Goal: Use online tool/utility: Utilize a website feature to perform a specific function

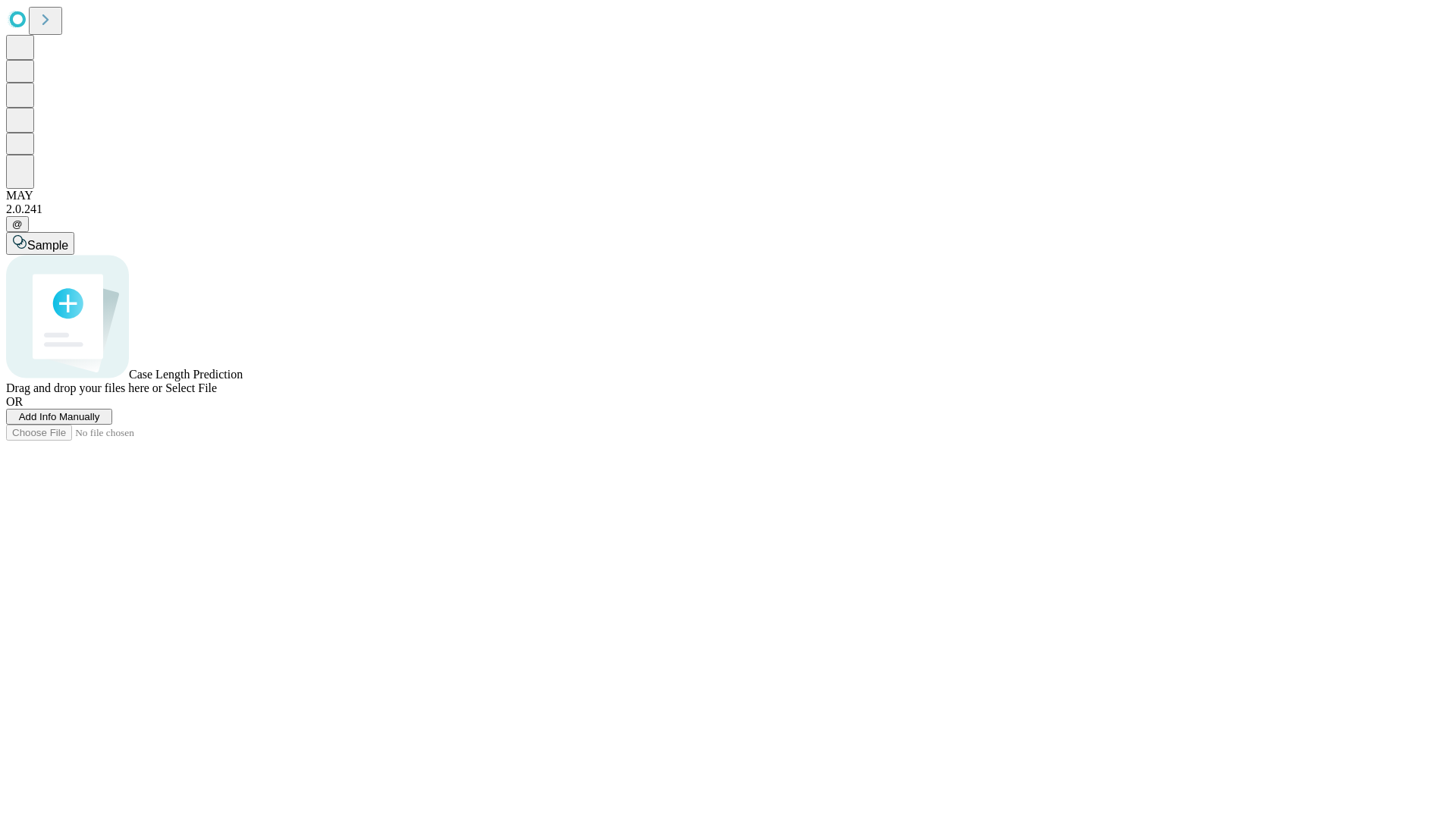
click at [100, 422] on span "Add Info Manually" at bounding box center [59, 416] width 81 height 11
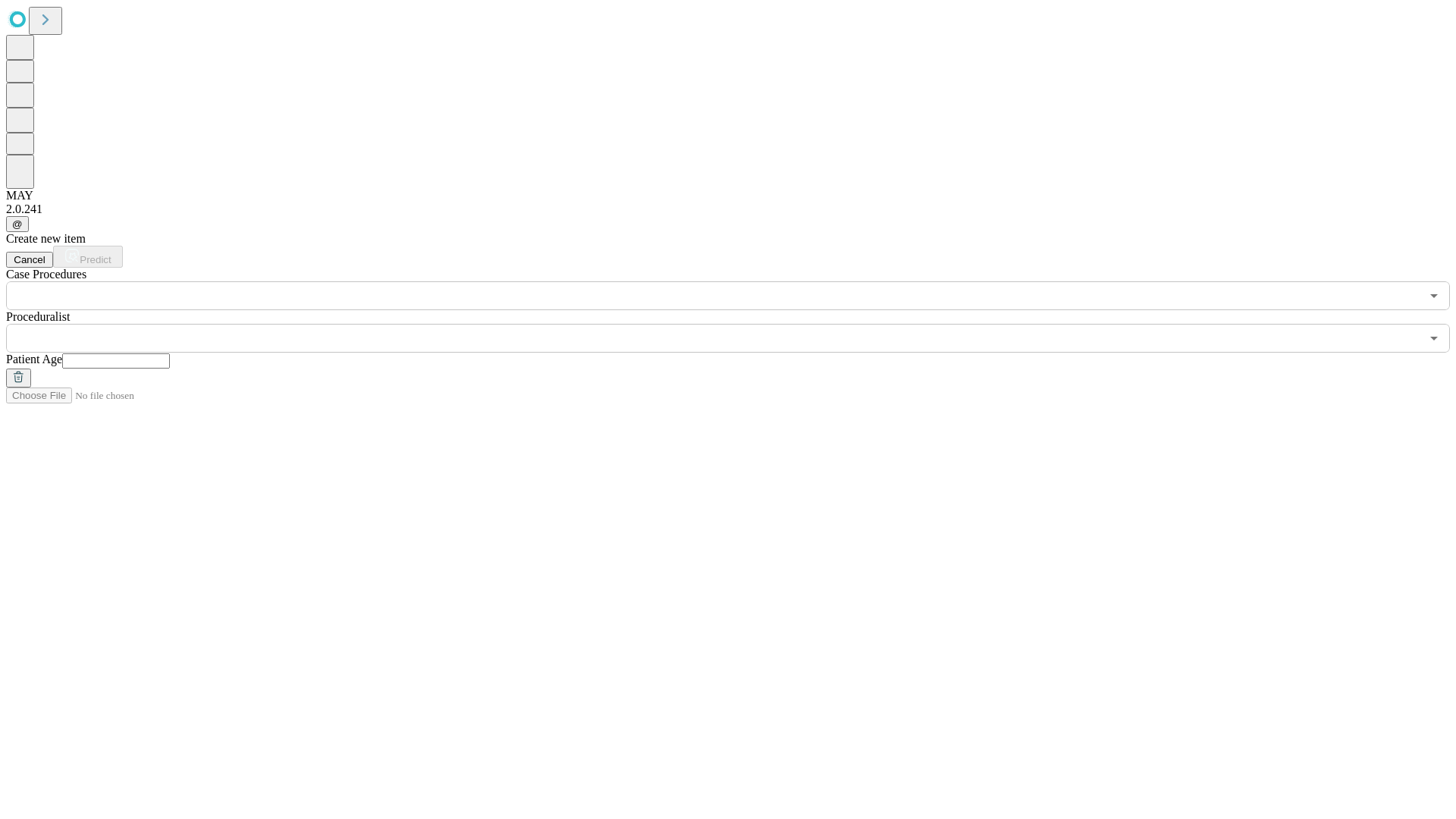
click at [170, 353] on input "text" at bounding box center [116, 361] width 108 height 15
type input "**"
click at [739, 323] on input "text" at bounding box center [713, 338] width 1414 height 29
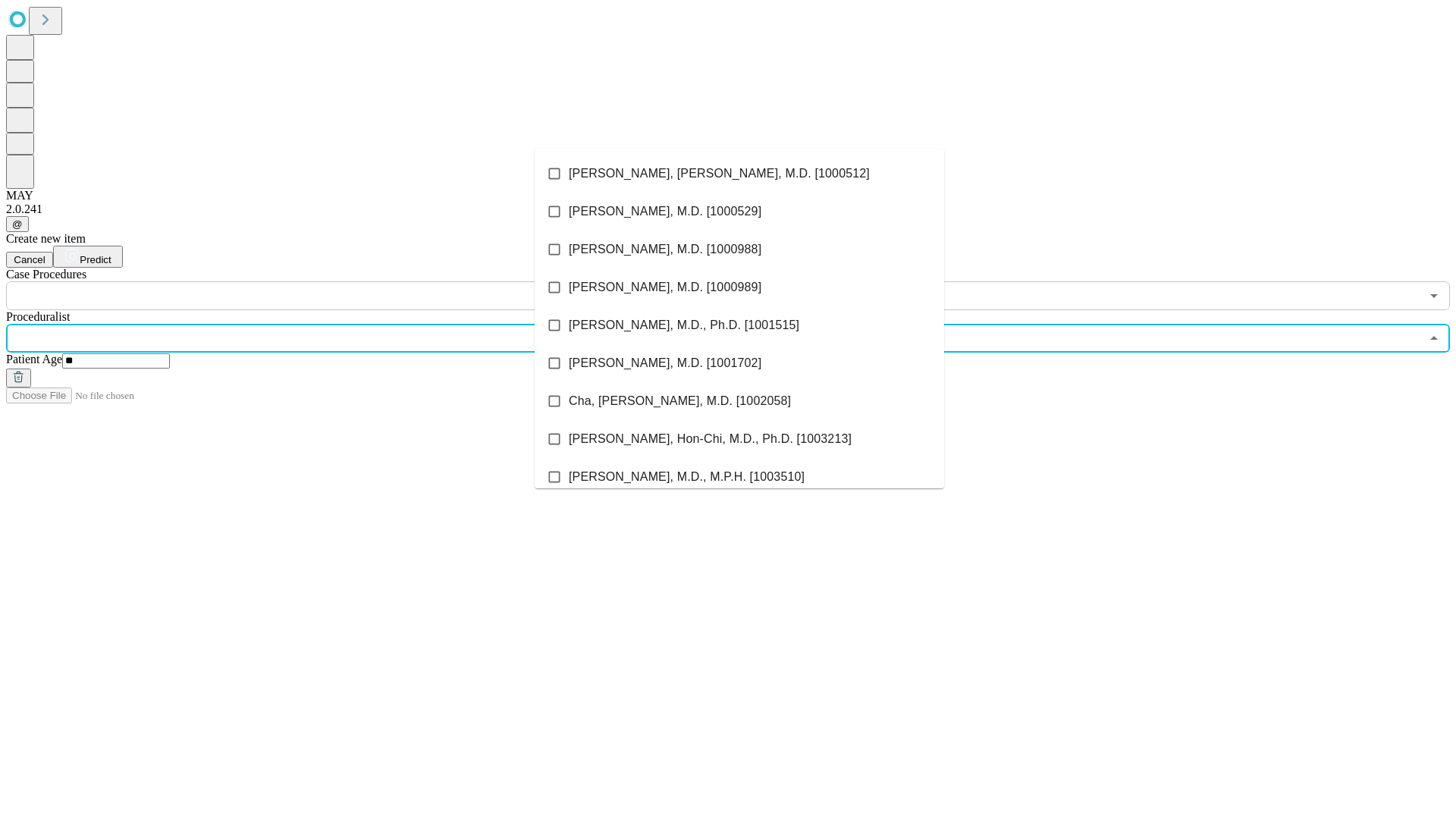
click at [739, 174] on li "[PERSON_NAME], [PERSON_NAME], M.D. [1000512]" at bounding box center [739, 174] width 409 height 38
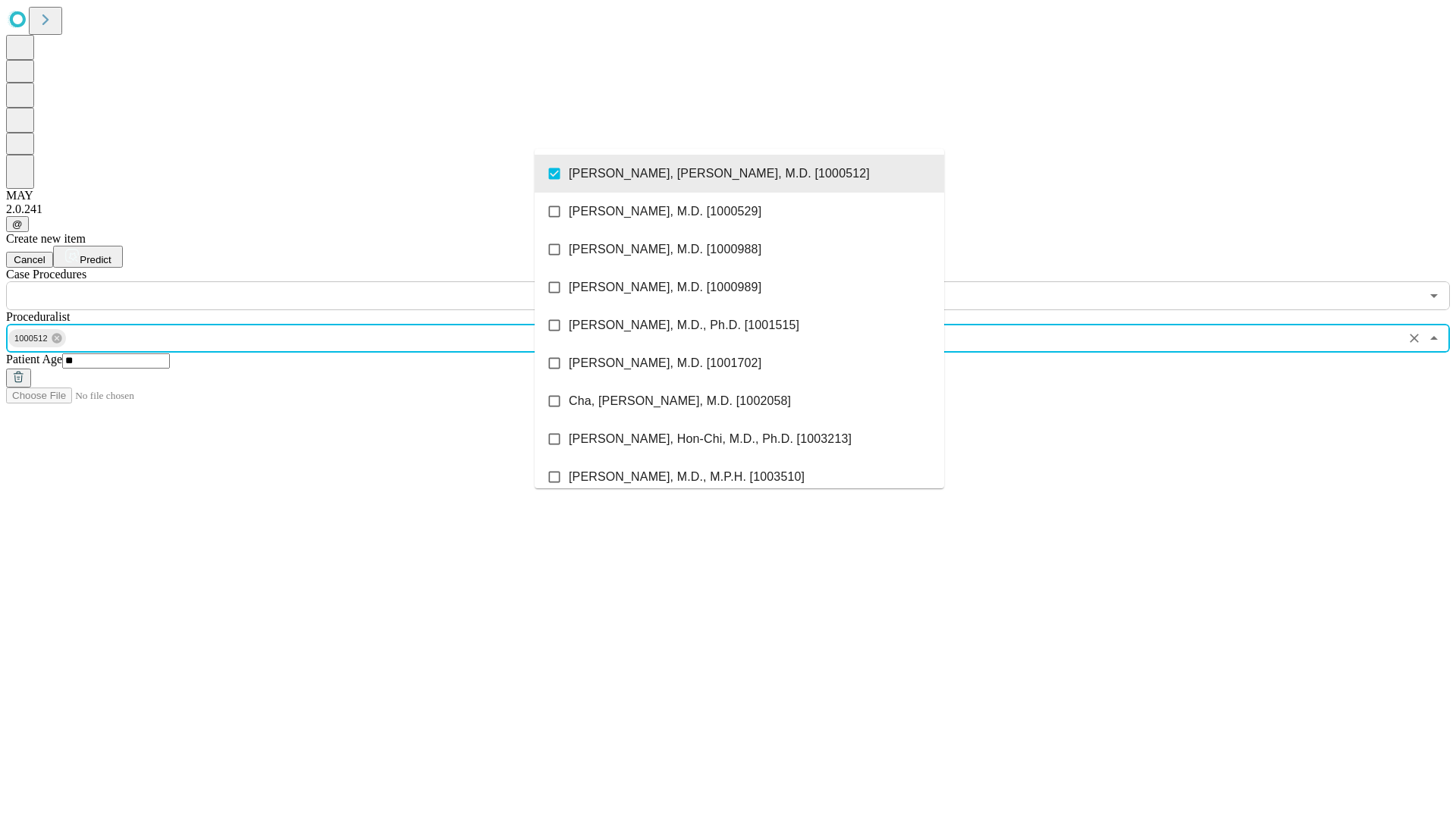
click at [318, 282] on input "text" at bounding box center [713, 296] width 1414 height 29
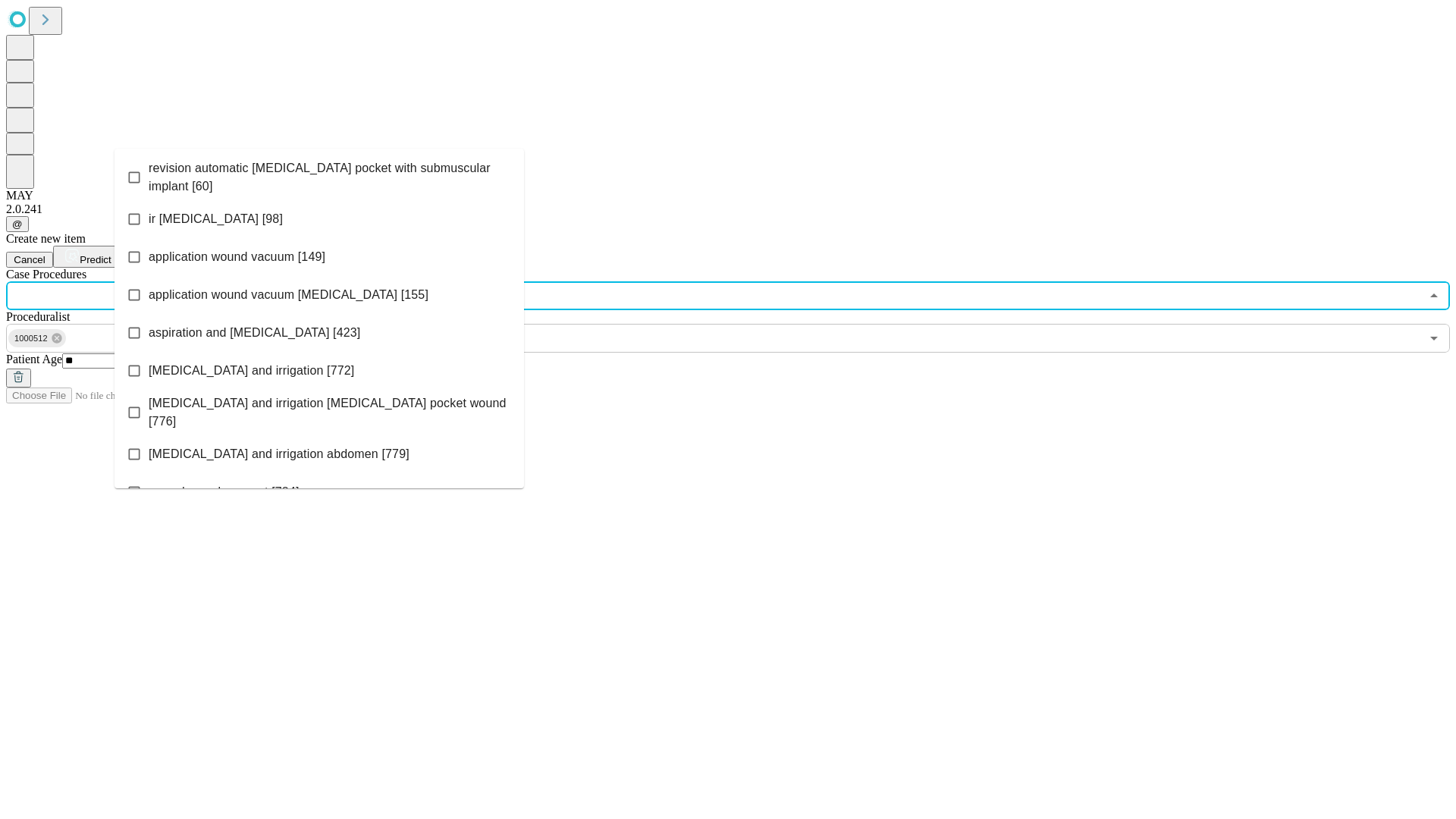
click at [319, 174] on span "revision automatic [MEDICAL_DATA] pocket with submuscular implant [60]" at bounding box center [330, 178] width 363 height 36
click at [111, 254] on span "Predict" at bounding box center [95, 260] width 31 height 11
